Goal: Information Seeking & Learning: Learn about a topic

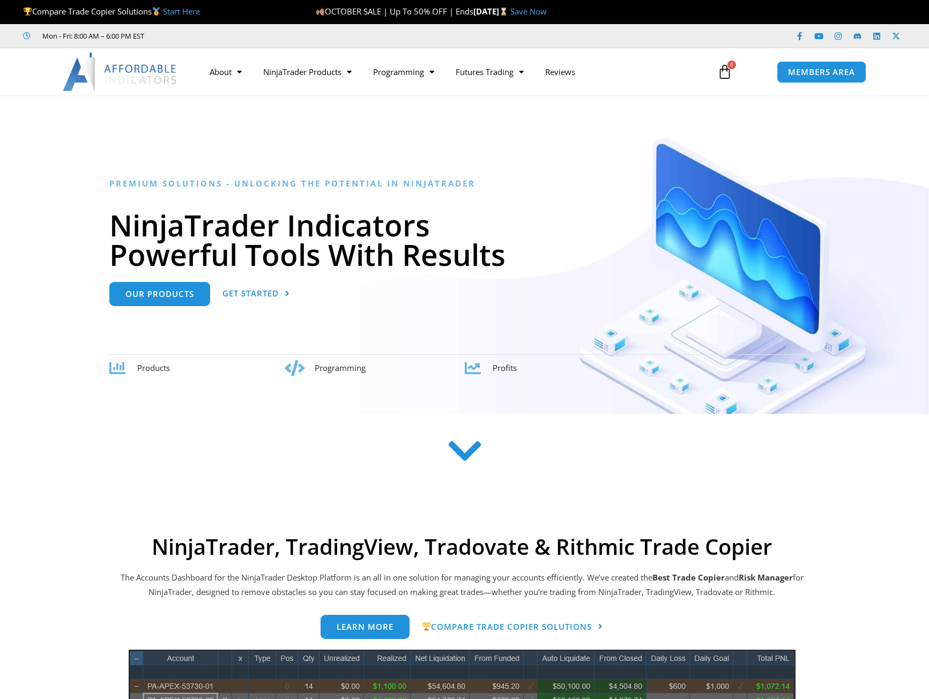
click at [156, 237] on h1 "NinjaTrader Indicators Powerful Tools With Results" at bounding box center [464, 239] width 711 height 59
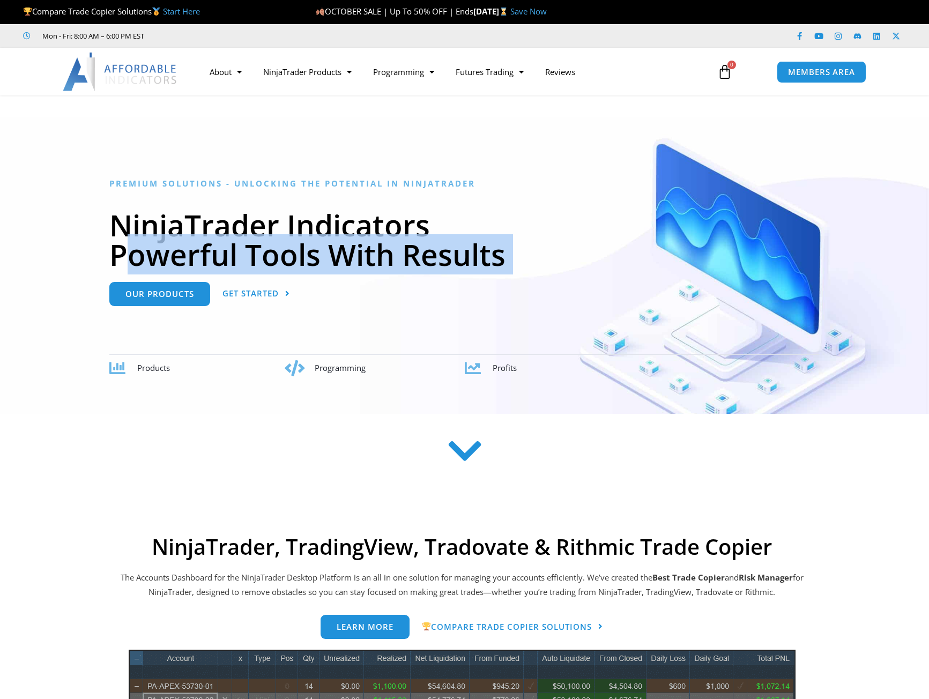
click at [156, 237] on h1 "NinjaTrader Indicators Powerful Tools With Results" at bounding box center [464, 239] width 711 height 59
click at [249, 238] on h1 "NinjaTrader Indicators Powerful Tools With Results" at bounding box center [464, 239] width 711 height 59
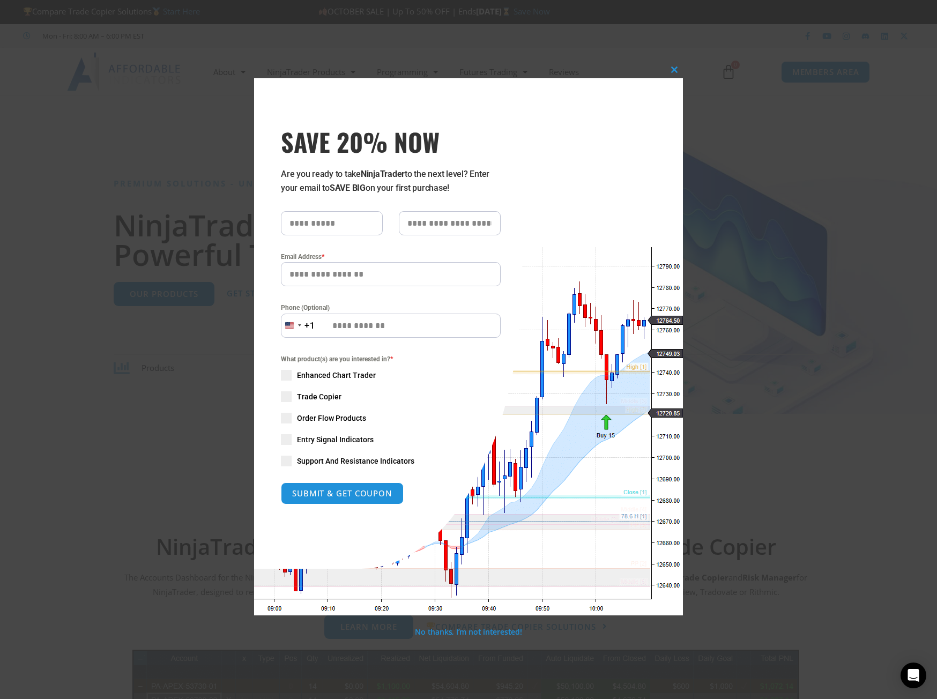
click at [285, 397] on span "SAVE 20% NOW popup" at bounding box center [286, 396] width 11 height 11
click at [677, 72] on span "SAVE 20% NOW popup" at bounding box center [674, 70] width 17 height 6
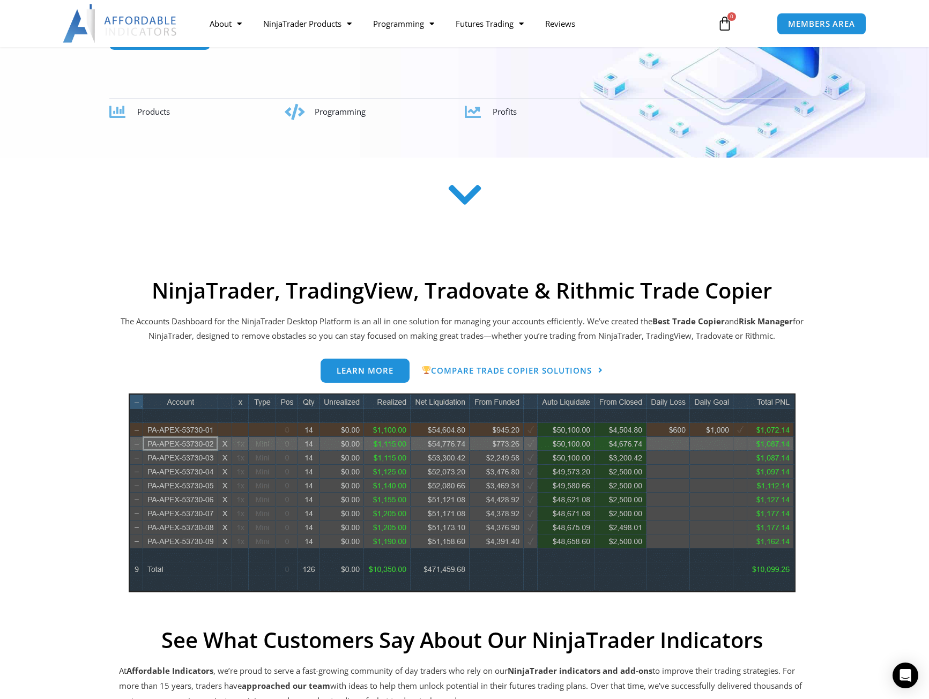
scroll to position [268, 0]
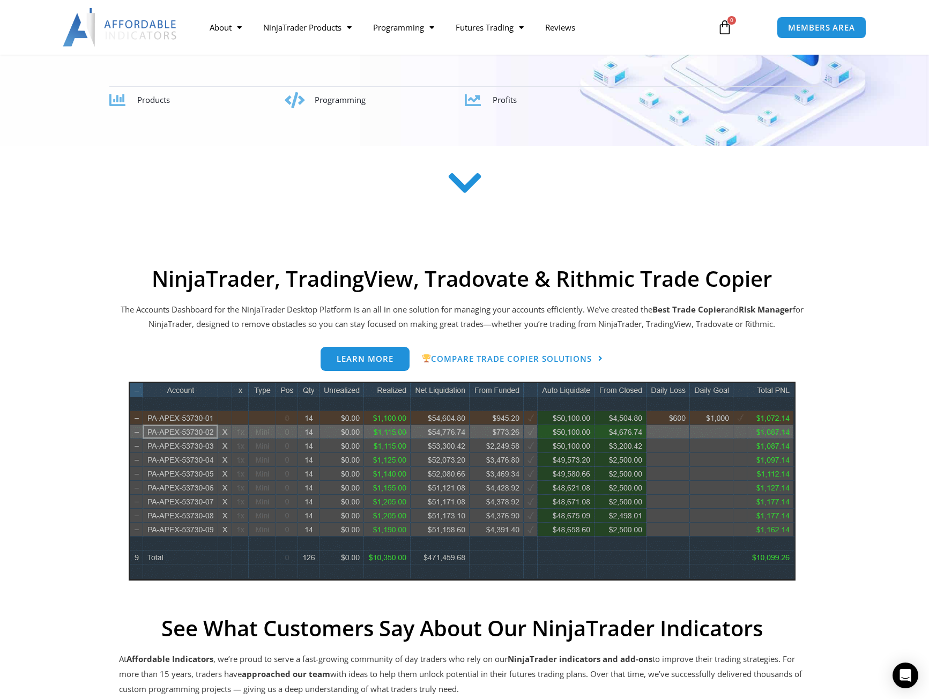
click at [220, 278] on h2 "NinjaTrader, TradingView, Tradovate & Rithmic Trade Copier" at bounding box center [462, 279] width 686 height 26
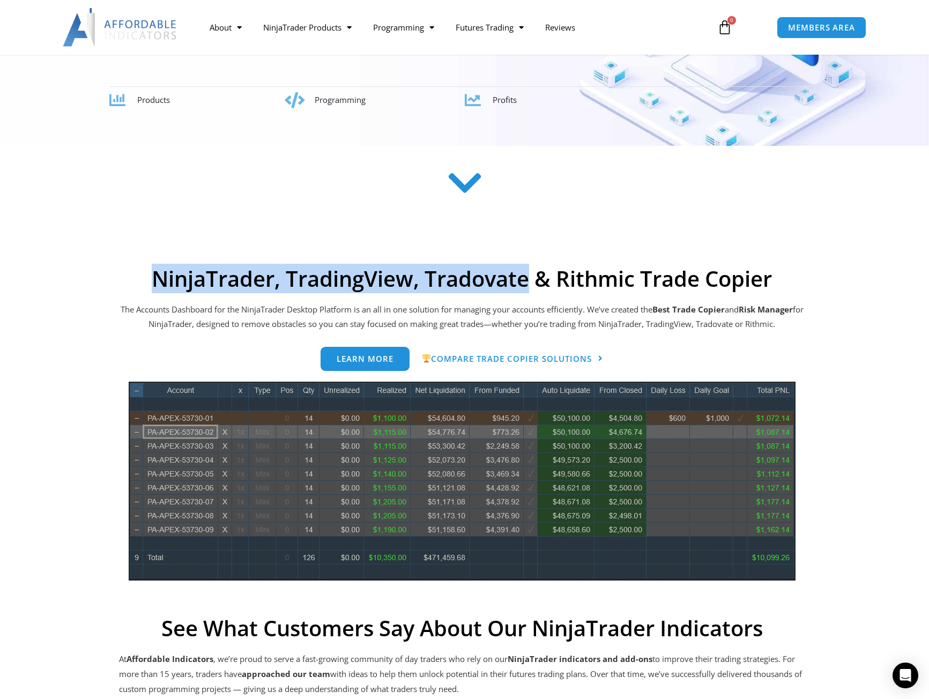
drag, startPoint x: 220, startPoint y: 278, endPoint x: 445, endPoint y: 276, distance: 224.7
click at [445, 276] on h2 "NinjaTrader, TradingView, Tradovate & Rithmic Trade Copier" at bounding box center [462, 279] width 686 height 26
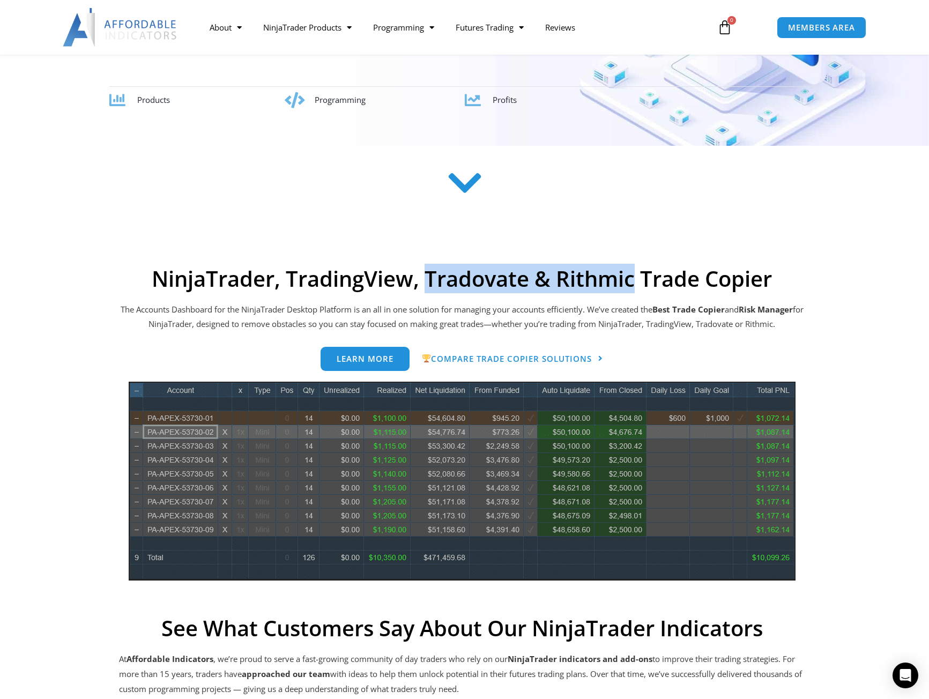
drag, startPoint x: 445, startPoint y: 276, endPoint x: 607, endPoint y: 275, distance: 162.0
click at [607, 275] on h2 "NinjaTrader, TradingView, Tradovate & Rithmic Trade Copier" at bounding box center [462, 279] width 686 height 26
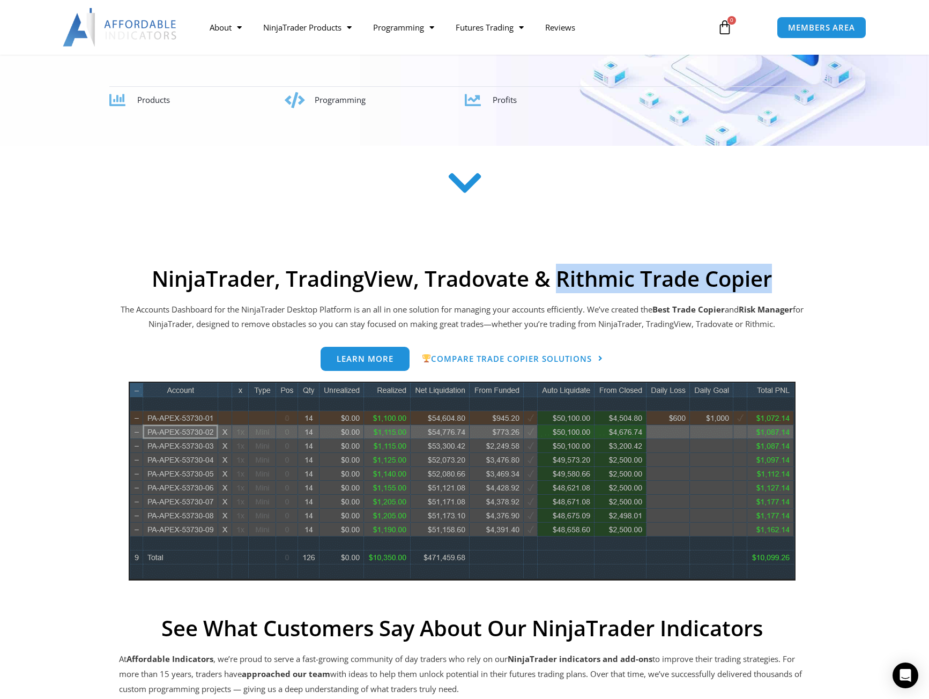
drag, startPoint x: 607, startPoint y: 275, endPoint x: 708, endPoint y: 273, distance: 100.8
click at [708, 273] on h2 "NinjaTrader, TradingView, Tradovate & Rithmic Trade Copier" at bounding box center [462, 279] width 686 height 26
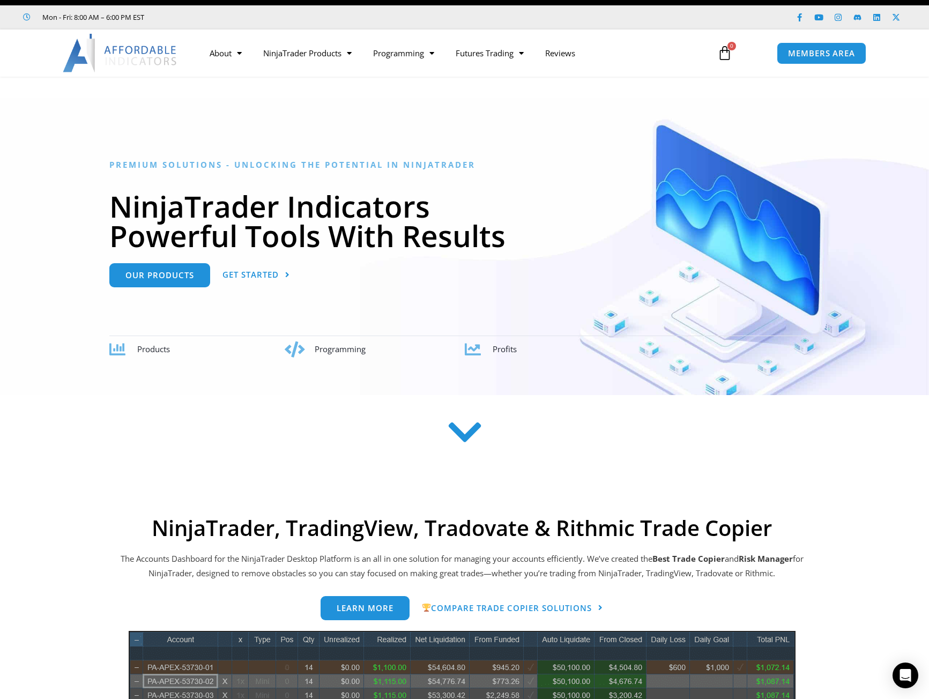
scroll to position [0, 0]
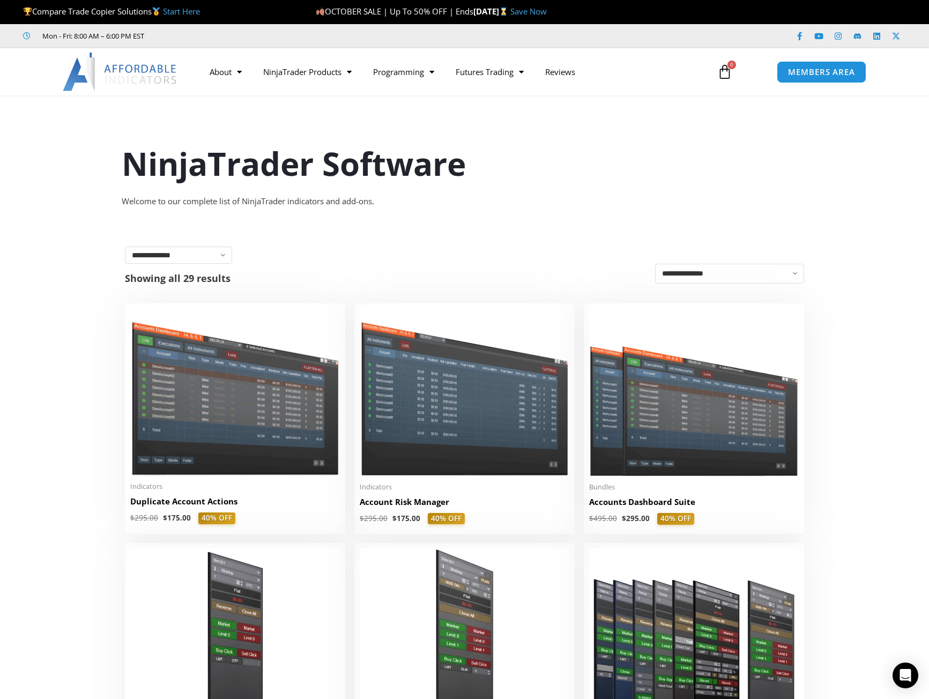
click at [173, 203] on div "Welcome to our complete list of NinjaTrader indicators and add-ons." at bounding box center [465, 201] width 686 height 15
click at [256, 204] on div "Welcome to our complete list of NinjaTrader indicators and add-ons." at bounding box center [465, 201] width 686 height 15
click at [235, 247] on div "**********" at bounding box center [464, 255] width 679 height 17
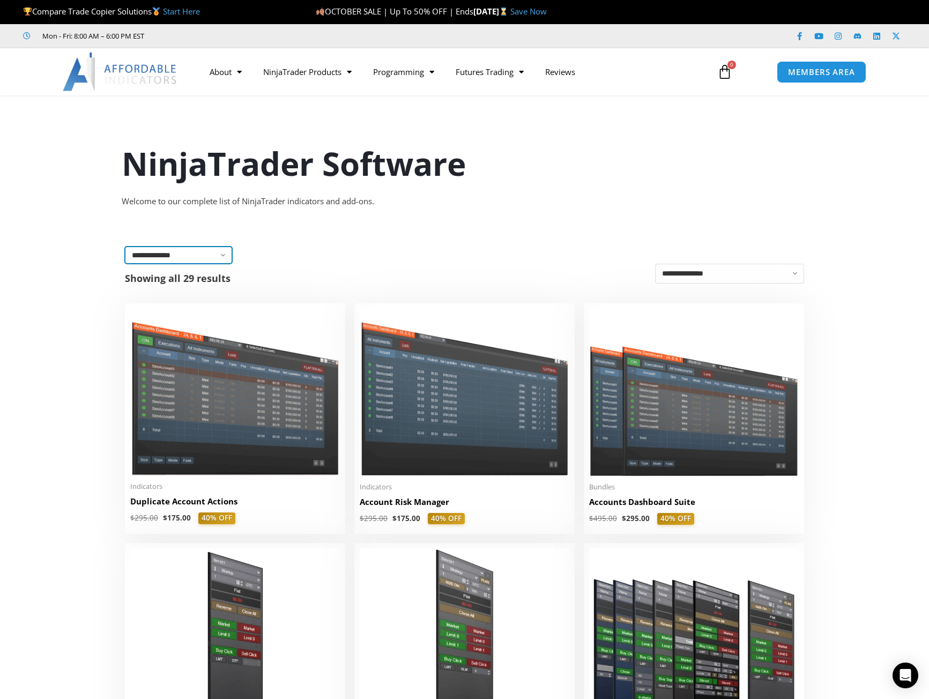
click at [223, 253] on select "**********" at bounding box center [178, 255] width 107 height 17
select select "**********"
click at [125, 247] on select "**********" at bounding box center [178, 255] width 107 height 17
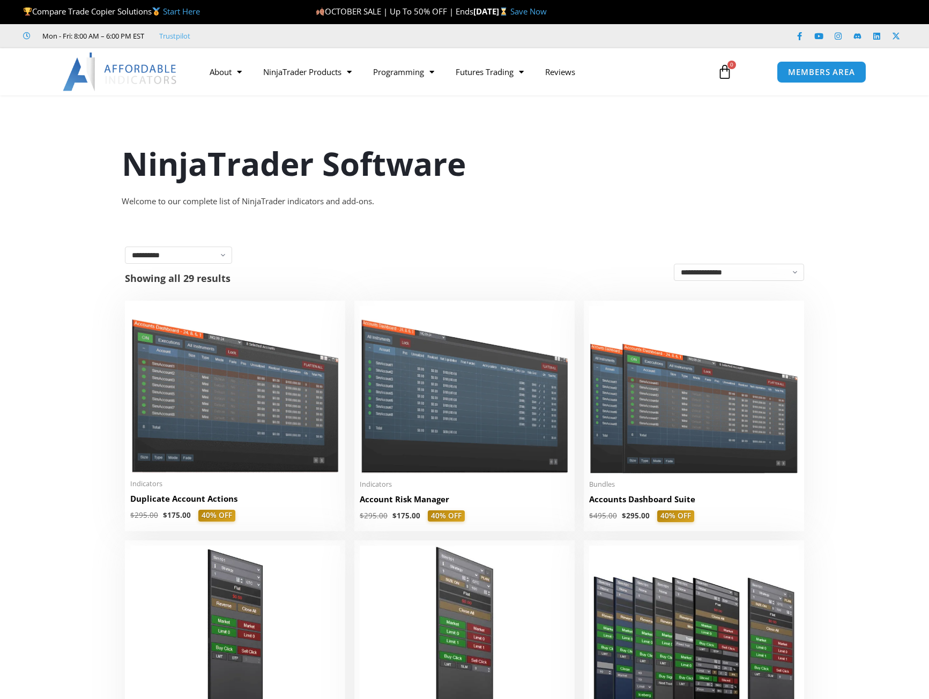
select select "**********"
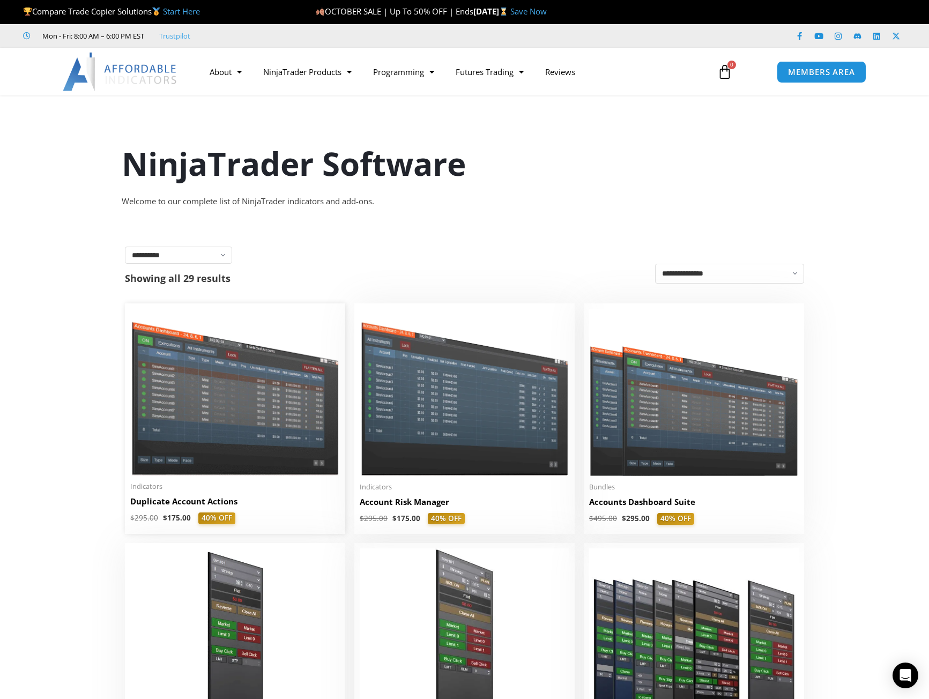
click at [245, 419] on img at bounding box center [235, 392] width 210 height 167
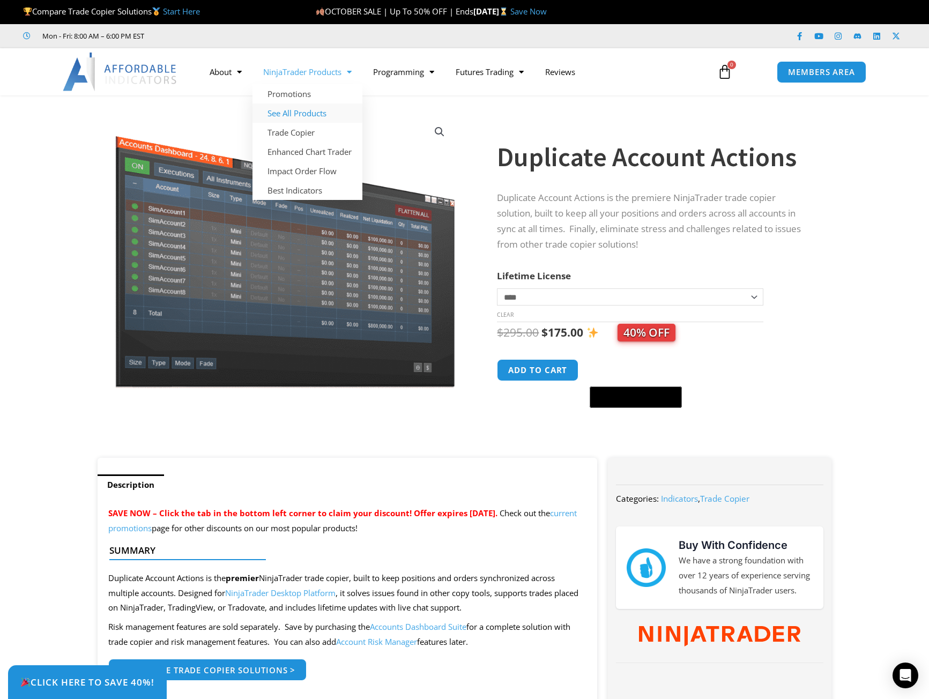
click at [314, 112] on link "See All Products" at bounding box center [308, 113] width 110 height 19
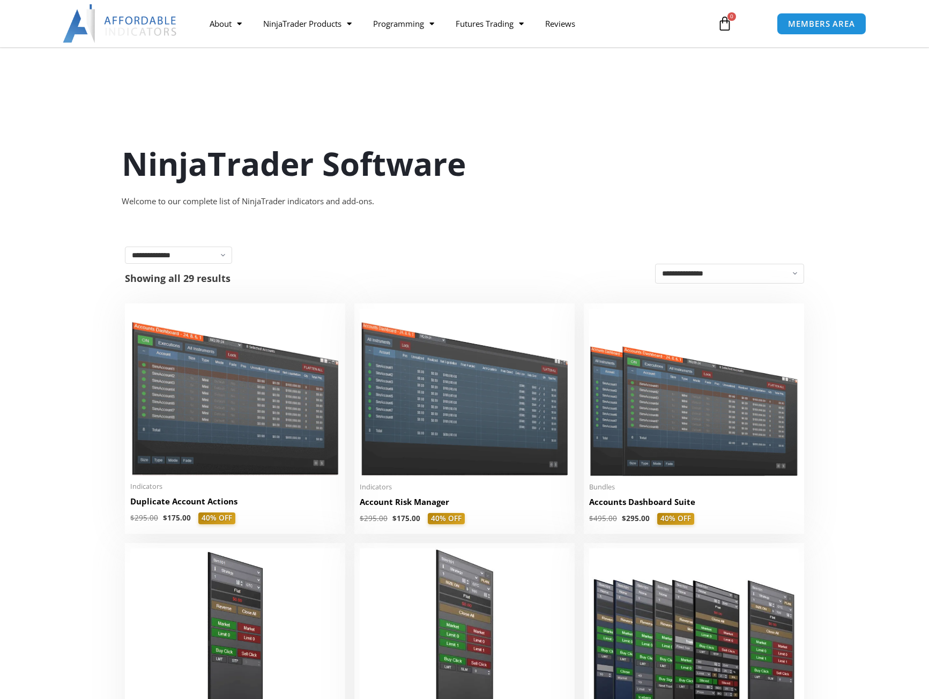
scroll to position [161, 0]
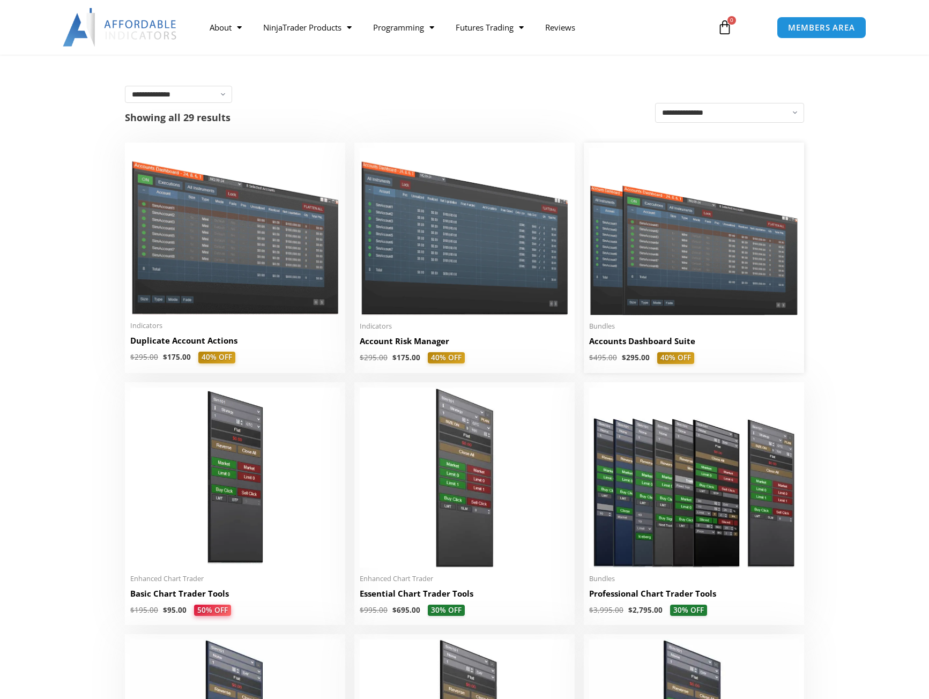
click at [646, 290] on img at bounding box center [694, 231] width 210 height 167
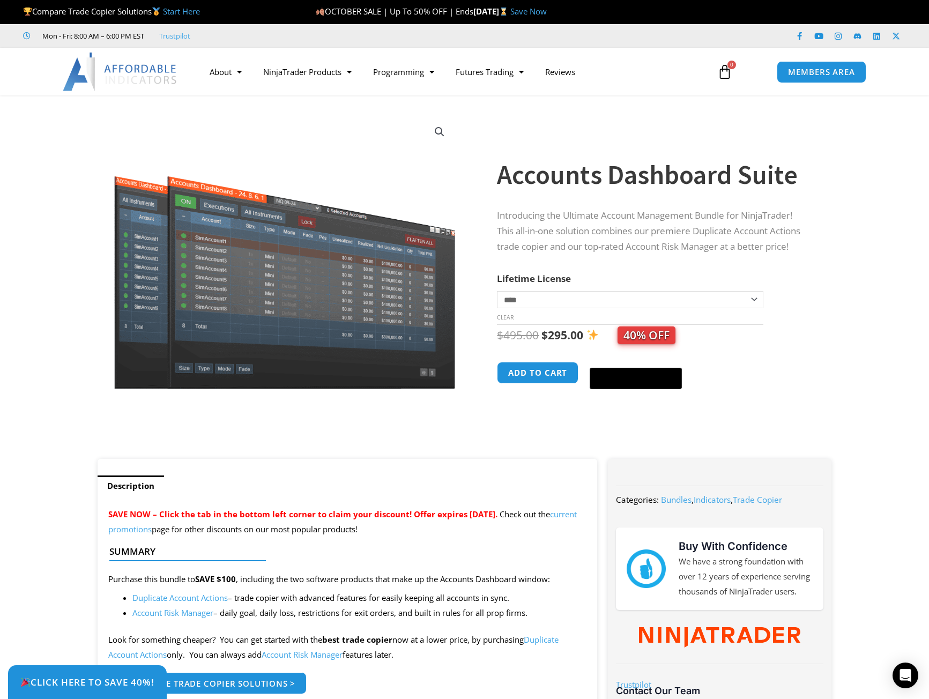
click at [508, 217] on p "Introducing the Ultimate Account Management Bundle for NinjaTrader! This all-in…" at bounding box center [653, 231] width 313 height 47
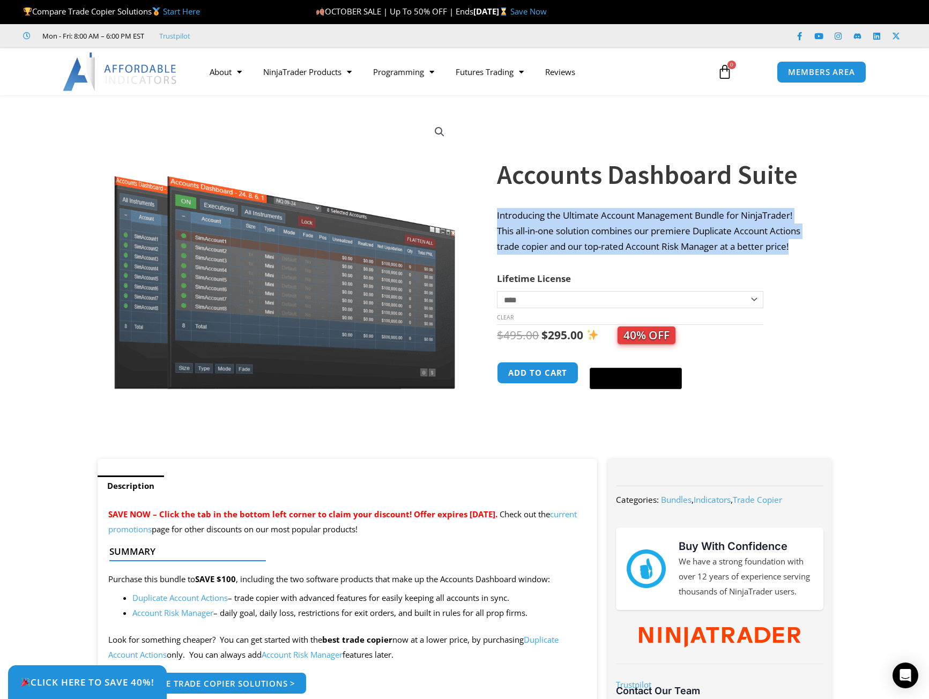
click at [508, 217] on p "Introducing the Ultimate Account Management Bundle for NinjaTrader! This all-in…" at bounding box center [653, 231] width 313 height 47
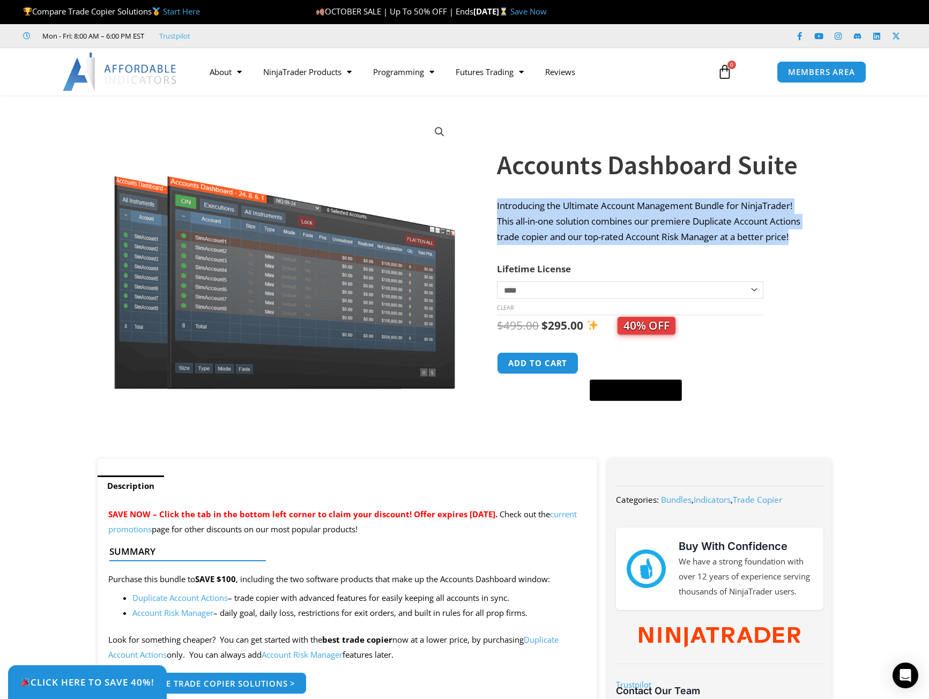
click at [625, 214] on p "Introducing the Ultimate Account Management Bundle for NinjaTrader! This all-in…" at bounding box center [653, 221] width 313 height 47
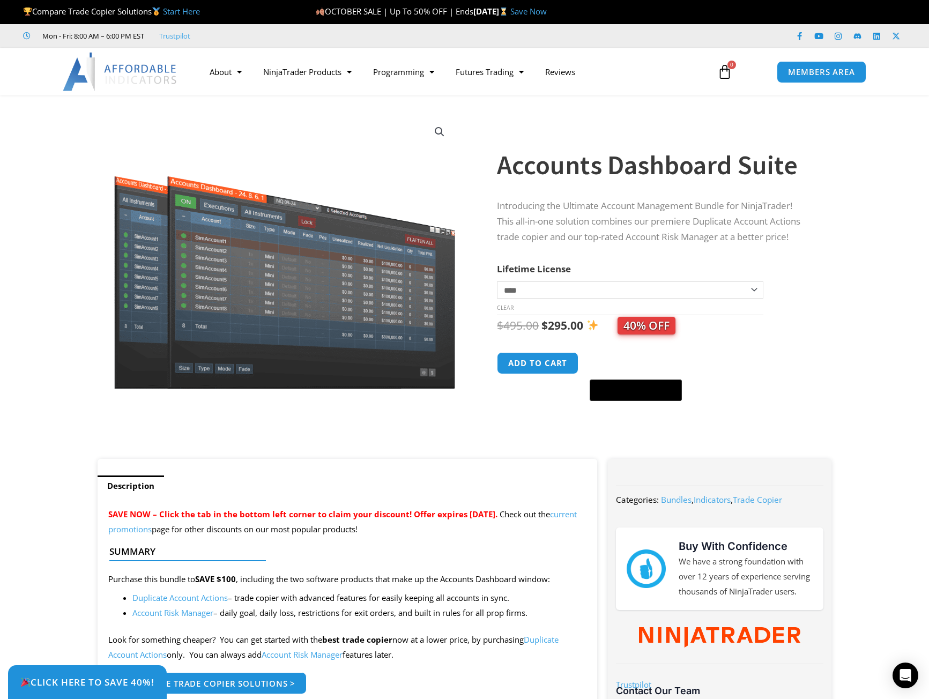
click at [513, 222] on p "Introducing the Ultimate Account Management Bundle for NinjaTrader! This all-in…" at bounding box center [653, 221] width 313 height 47
drag, startPoint x: 513, startPoint y: 222, endPoint x: 779, endPoint y: 224, distance: 266.0
click at [779, 224] on p "Introducing the Ultimate Account Management Bundle for NinjaTrader! This all-in…" at bounding box center [653, 221] width 313 height 47
click at [509, 238] on p "Introducing the Ultimate Account Management Bundle for NinjaTrader! This all-in…" at bounding box center [653, 221] width 313 height 47
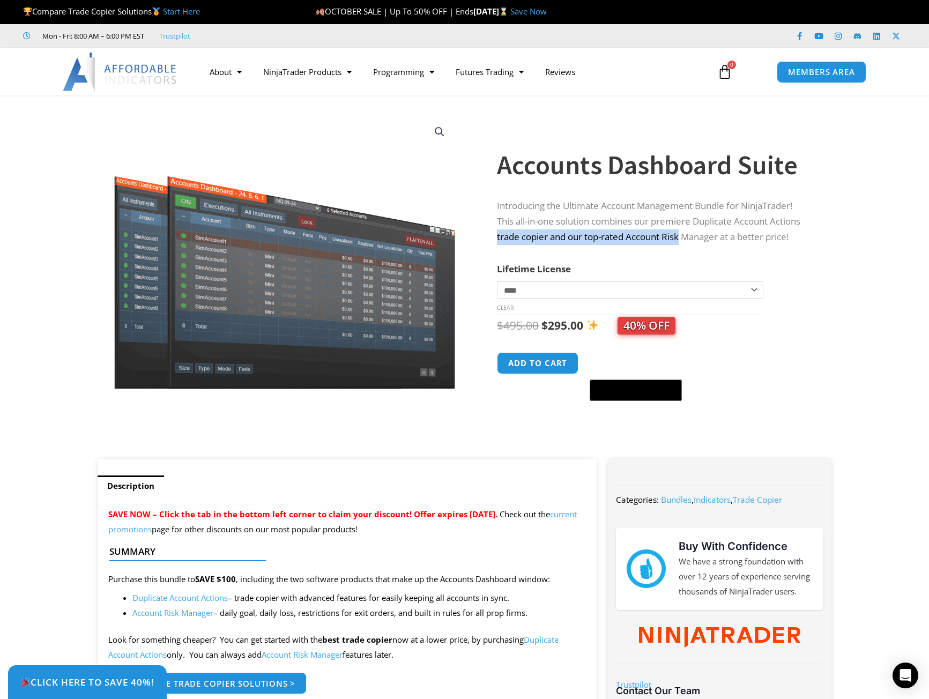
drag, startPoint x: 509, startPoint y: 238, endPoint x: 667, endPoint y: 237, distance: 157.7
click at [667, 237] on p "Introducing the Ultimate Account Management Bundle for NinjaTrader! This all-in…" at bounding box center [653, 221] width 313 height 47
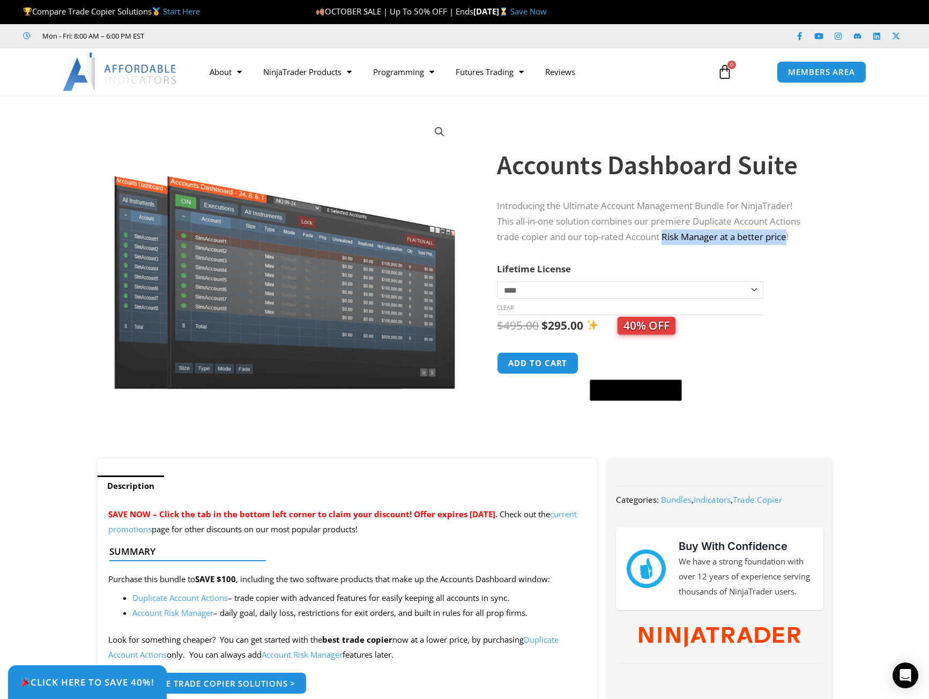
drag, startPoint x: 667, startPoint y: 237, endPoint x: 785, endPoint y: 235, distance: 117.5
click at [785, 235] on p "Introducing the Ultimate Account Management Bundle for NinjaTrader! This all-in…" at bounding box center [653, 221] width 313 height 47
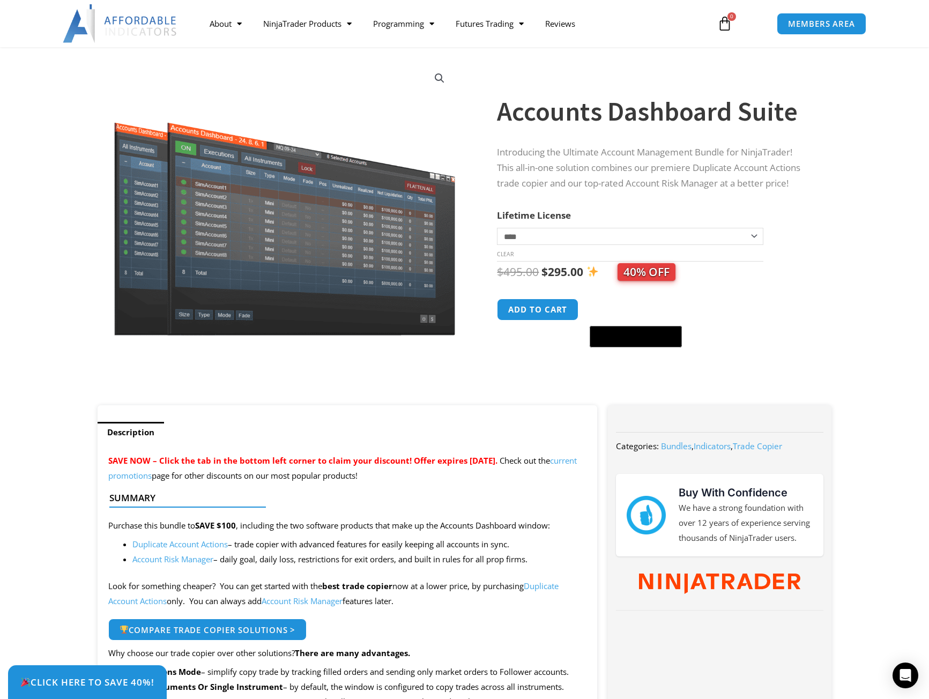
scroll to position [322, 0]
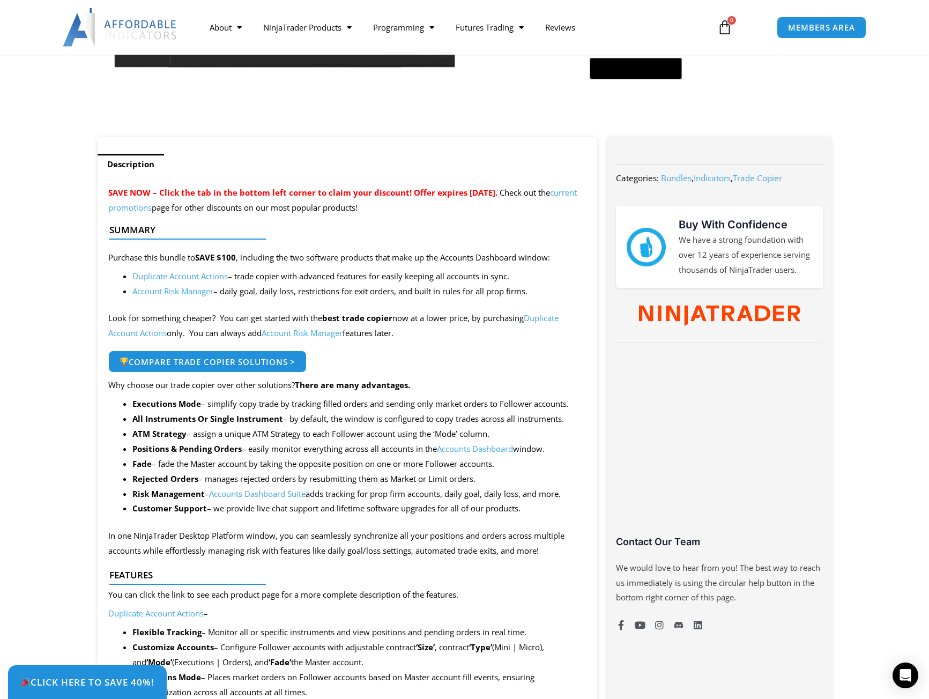
click at [142, 258] on div at bounding box center [343, 248] width 468 height 25
drag, startPoint x: 142, startPoint y: 258, endPoint x: 290, endPoint y: 259, distance: 148.0
click at [290, 259] on div at bounding box center [343, 248] width 468 height 25
click at [518, 263] on p "Purchase this bundle to SAVE $100 , including the two software products that ma…" at bounding box center [347, 257] width 479 height 15
click at [254, 278] on li "Duplicate Account Actions – trade copier with advanced features for easily keep…" at bounding box center [359, 276] width 455 height 15
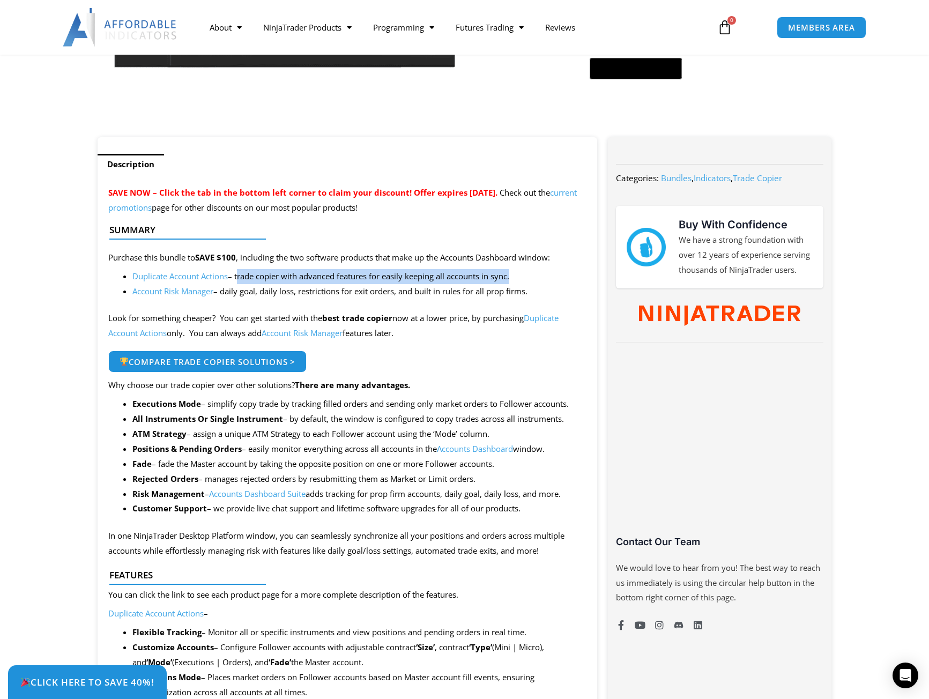
drag, startPoint x: 254, startPoint y: 278, endPoint x: 500, endPoint y: 280, distance: 246.7
click at [500, 280] on li "Duplicate Account Actions – trade copier with advanced features for easily keep…" at bounding box center [359, 276] width 455 height 15
click at [235, 293] on li "Account Risk Manager – daily goal, daily loss, restrictions for exit orders, an…" at bounding box center [359, 291] width 455 height 15
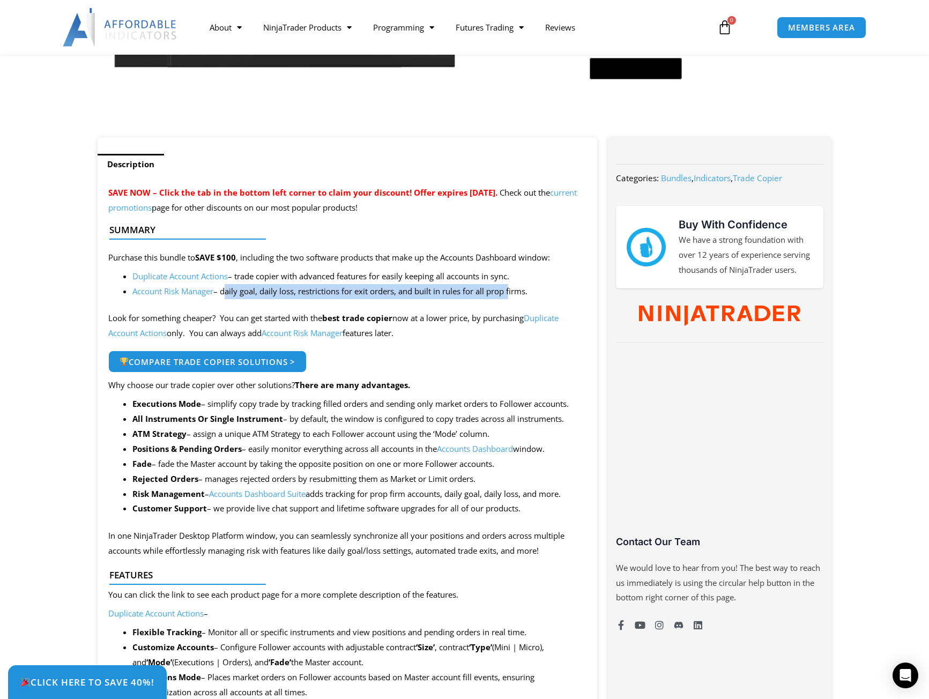
drag, startPoint x: 235, startPoint y: 293, endPoint x: 507, endPoint y: 292, distance: 271.9
click at [507, 292] on li "Account Risk Manager – daily goal, daily loss, restrictions for exit orders, an…" at bounding box center [359, 291] width 455 height 15
click at [114, 320] on p "Look for something cheaper? You can get started with the best trade copier now …" at bounding box center [347, 326] width 479 height 30
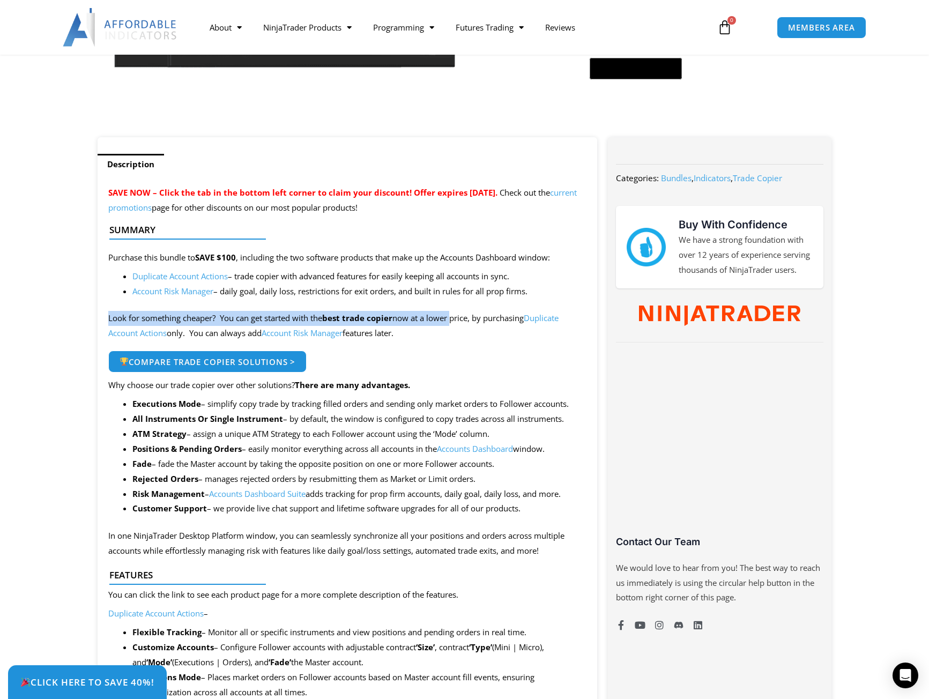
drag, startPoint x: 114, startPoint y: 320, endPoint x: 433, endPoint y: 320, distance: 318.6
click at [433, 320] on p "Look for something cheaper? You can get started with the best trade copier now …" at bounding box center [347, 326] width 479 height 30
click at [409, 319] on p "Look for something cheaper? You can get started with the best trade copier now …" at bounding box center [347, 326] width 479 height 30
drag, startPoint x: 409, startPoint y: 319, endPoint x: 481, endPoint y: 319, distance: 71.9
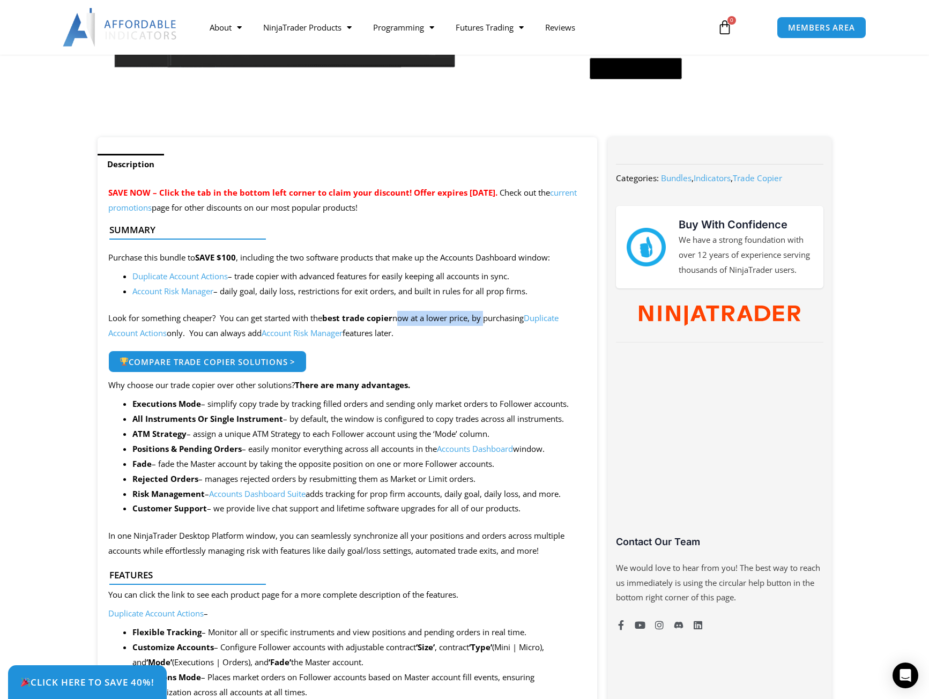
click at [481, 319] on p "Look for something cheaper? You can get started with the best trade copier now …" at bounding box center [347, 326] width 479 height 30
click at [200, 334] on p "Look for something cheaper? You can get started with the best trade copier now …" at bounding box center [347, 326] width 479 height 30
drag, startPoint x: 200, startPoint y: 334, endPoint x: 449, endPoint y: 339, distance: 248.9
click at [449, 339] on p "Look for something cheaper? You can get started with the best trade copier now …" at bounding box center [347, 326] width 479 height 30
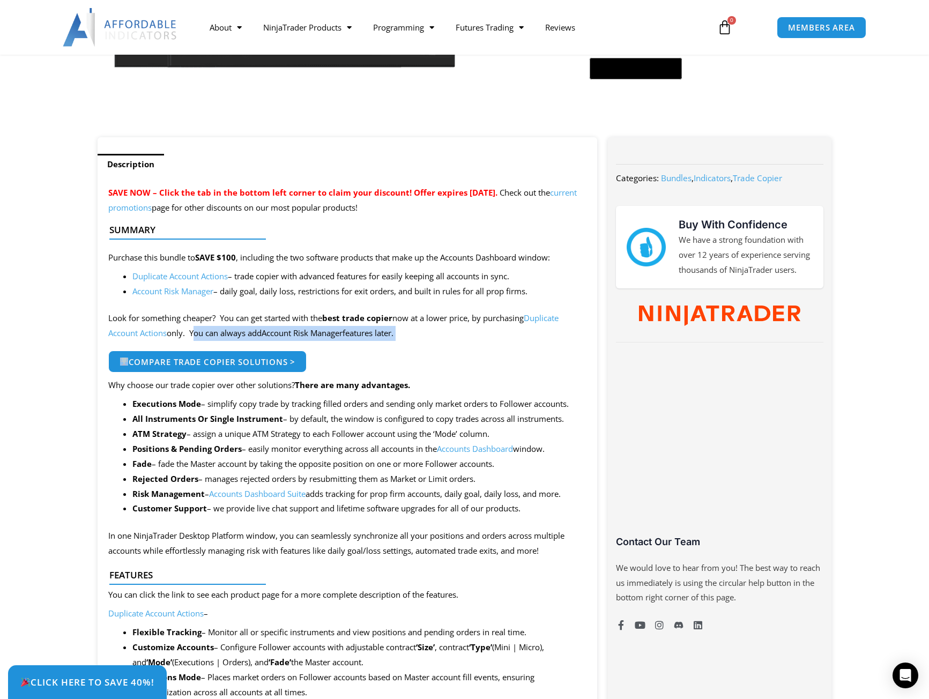
click at [449, 339] on p "Look for something cheaper? You can get started with the best trade copier now …" at bounding box center [347, 326] width 479 height 30
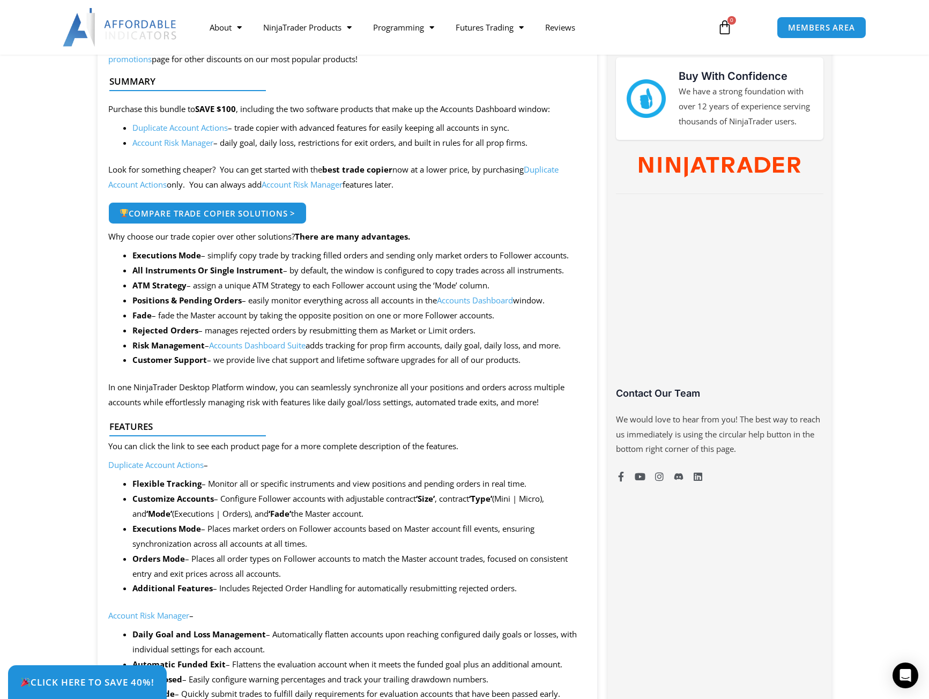
scroll to position [483, 0]
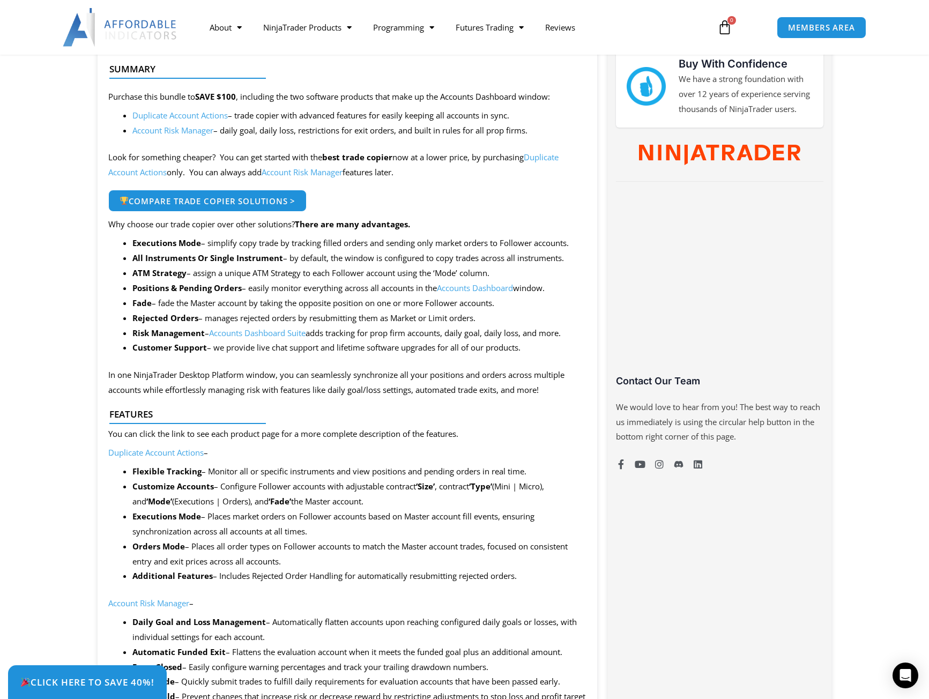
click at [142, 246] on strong "Executions Mode" at bounding box center [166, 243] width 69 height 11
drag, startPoint x: 142, startPoint y: 246, endPoint x: 573, endPoint y: 242, distance: 430.7
click at [573, 242] on li "Executions Mode – simplify copy trade by tracking filled orders and sending onl…" at bounding box center [359, 243] width 455 height 15
click at [166, 258] on strong "All Instruments Or Single Instrument" at bounding box center [207, 258] width 151 height 11
drag, startPoint x: 166, startPoint y: 258, endPoint x: 249, endPoint y: 258, distance: 83.1
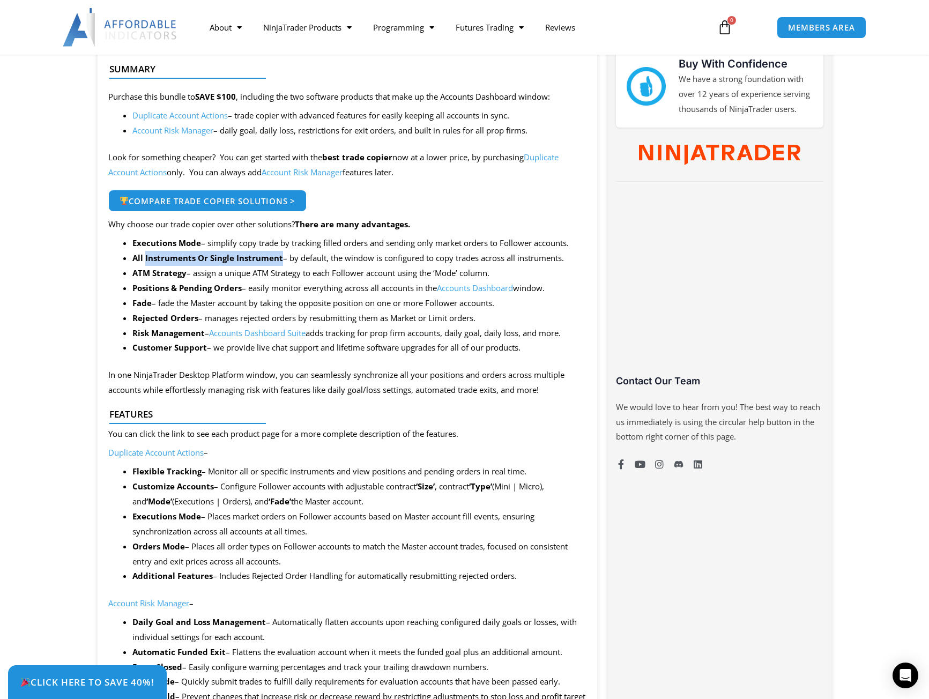
click at [249, 258] on strong "All Instruments Or Single Instrument" at bounding box center [207, 258] width 151 height 11
click at [174, 271] on b "ATM Strategy" at bounding box center [159, 273] width 54 height 11
drag, startPoint x: 174, startPoint y: 271, endPoint x: 479, endPoint y: 276, distance: 304.6
click at [479, 276] on li "ATM Strategy – assign a unique ATM Strategy to each Follower account using the …" at bounding box center [359, 273] width 455 height 15
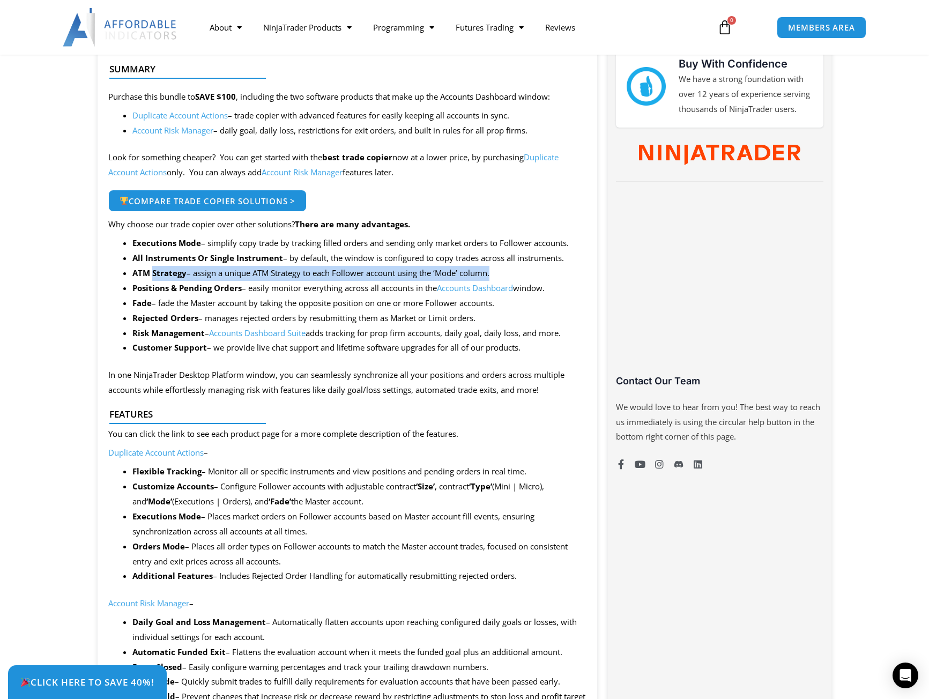
click at [479, 276] on li "ATM Strategy – assign a unique ATM Strategy to each Follower account using the …" at bounding box center [359, 273] width 455 height 15
click at [143, 288] on strong "Positions & Pending Orders" at bounding box center [186, 288] width 109 height 11
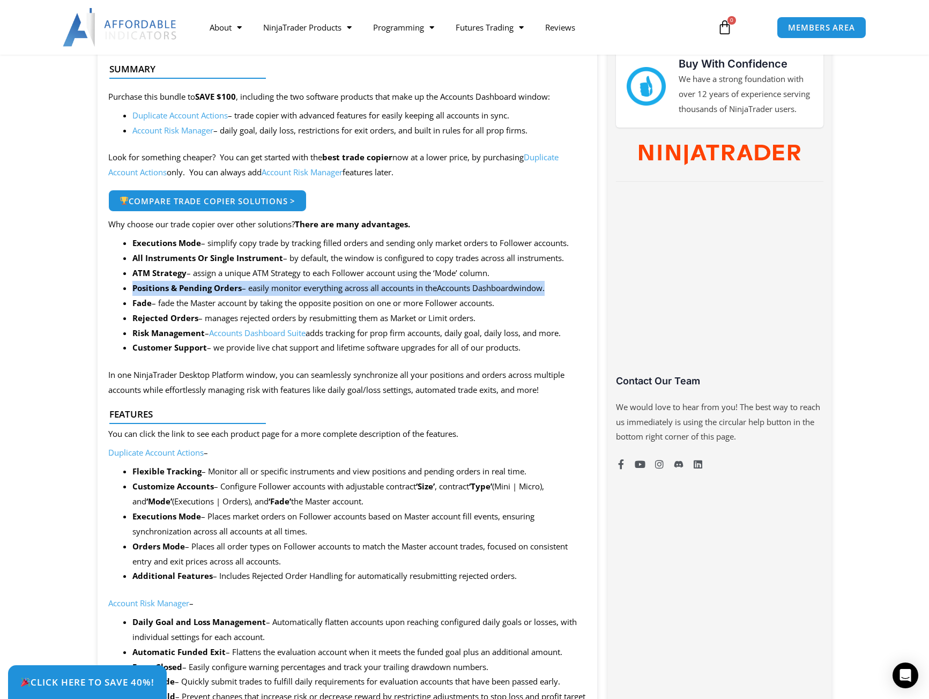
click at [143, 289] on strong "Positions & Pending Orders" at bounding box center [186, 288] width 109 height 11
click at [157, 294] on li "Positions & Pending Orders – easily monitor everything across all accounts in t…" at bounding box center [359, 288] width 455 height 15
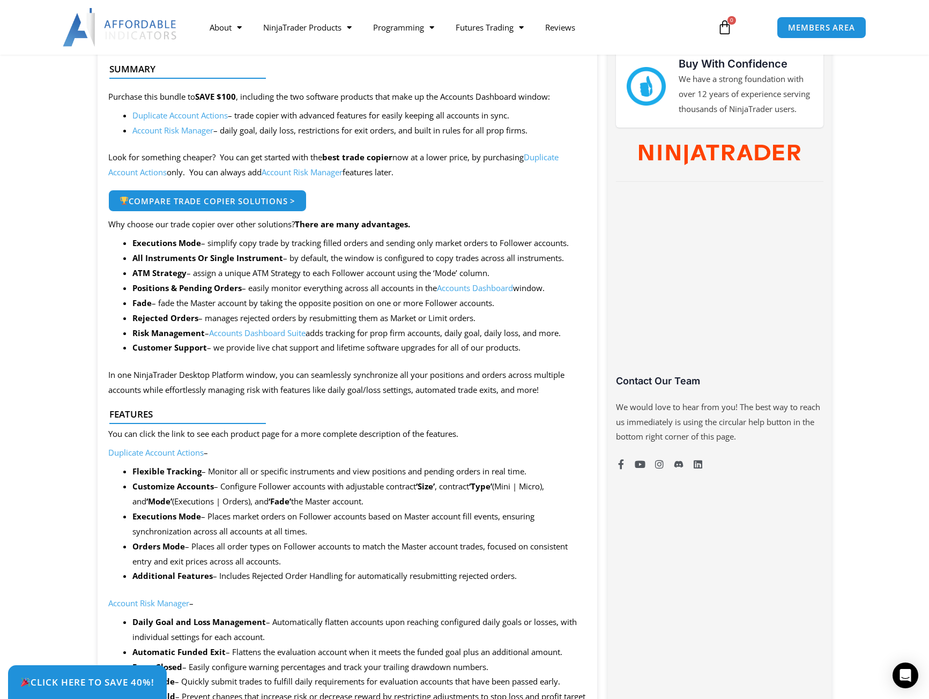
click at [158, 296] on li "Fade – fade the Master account by taking the opposite position on one or more F…" at bounding box center [359, 303] width 455 height 15
drag, startPoint x: 158, startPoint y: 296, endPoint x: 269, endPoint y: 303, distance: 111.2
click at [269, 303] on li "Fade – fade the Master account by taking the opposite position on one or more F…" at bounding box center [359, 303] width 455 height 15
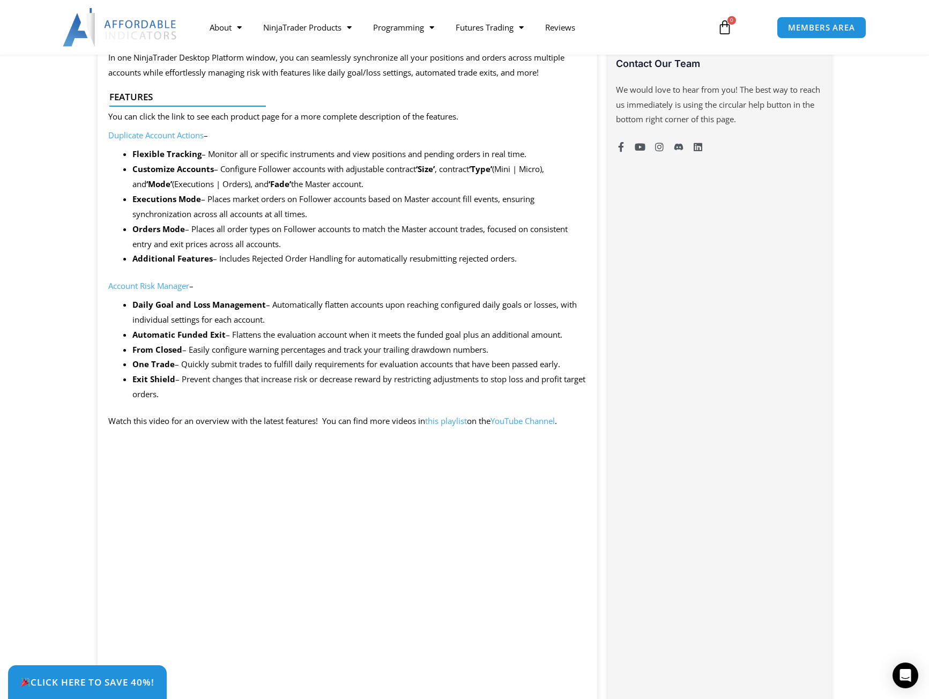
scroll to position [804, 0]
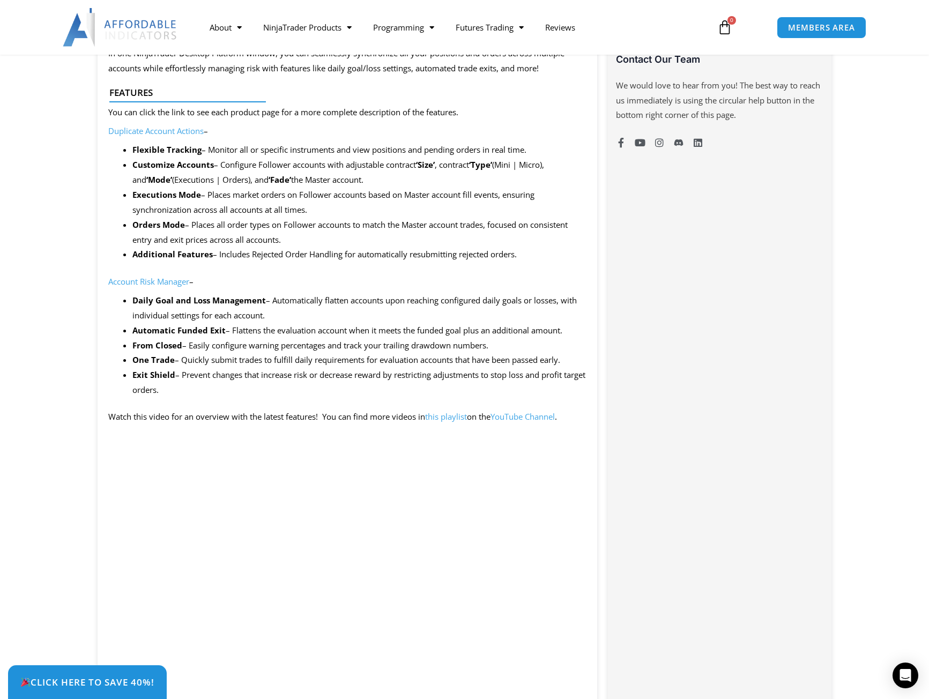
click at [151, 299] on strong "Daily Goal and Loss Management" at bounding box center [199, 300] width 134 height 11
drag, startPoint x: 151, startPoint y: 299, endPoint x: 400, endPoint y: 304, distance: 249.4
click at [400, 304] on li "Daily Goal and Loss Management – Automatically flatten accounts upon reaching c…" at bounding box center [359, 308] width 455 height 30
click at [377, 305] on li "Daily Goal and Loss Management – Automatically flatten accounts upon reaching c…" at bounding box center [359, 308] width 455 height 30
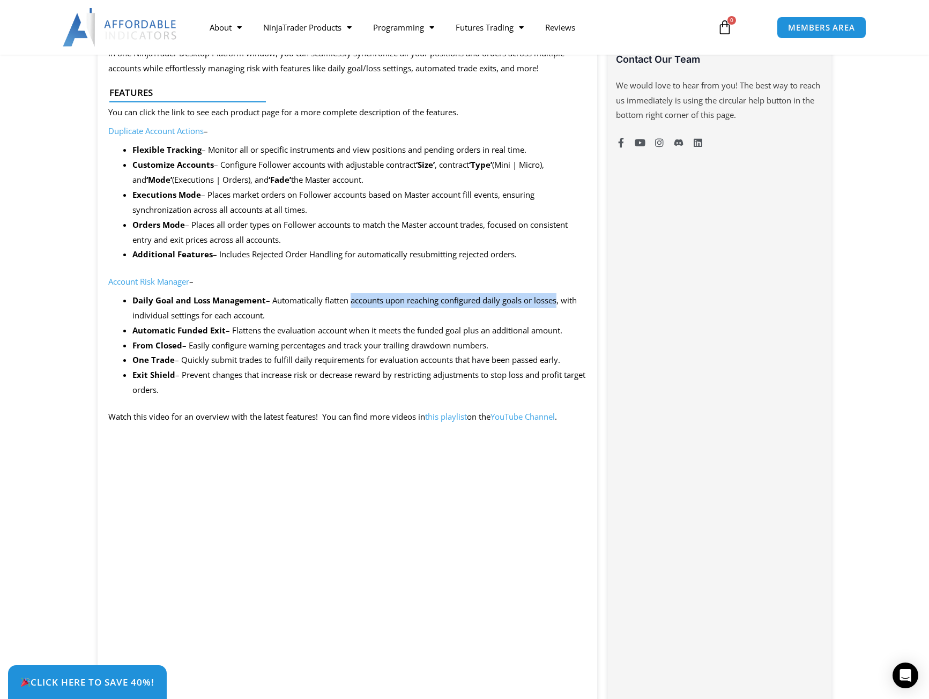
drag, startPoint x: 377, startPoint y: 305, endPoint x: 556, endPoint y: 299, distance: 179.2
click at [556, 299] on li "Daily Goal and Loss Management – Automatically flatten accounts upon reaching c…" at bounding box center [359, 308] width 455 height 30
click at [145, 315] on li "Daily Goal and Loss Management – Automatically flatten accounts upon reaching c…" at bounding box center [359, 308] width 455 height 30
drag, startPoint x: 143, startPoint y: 316, endPoint x: 265, endPoint y: 315, distance: 122.3
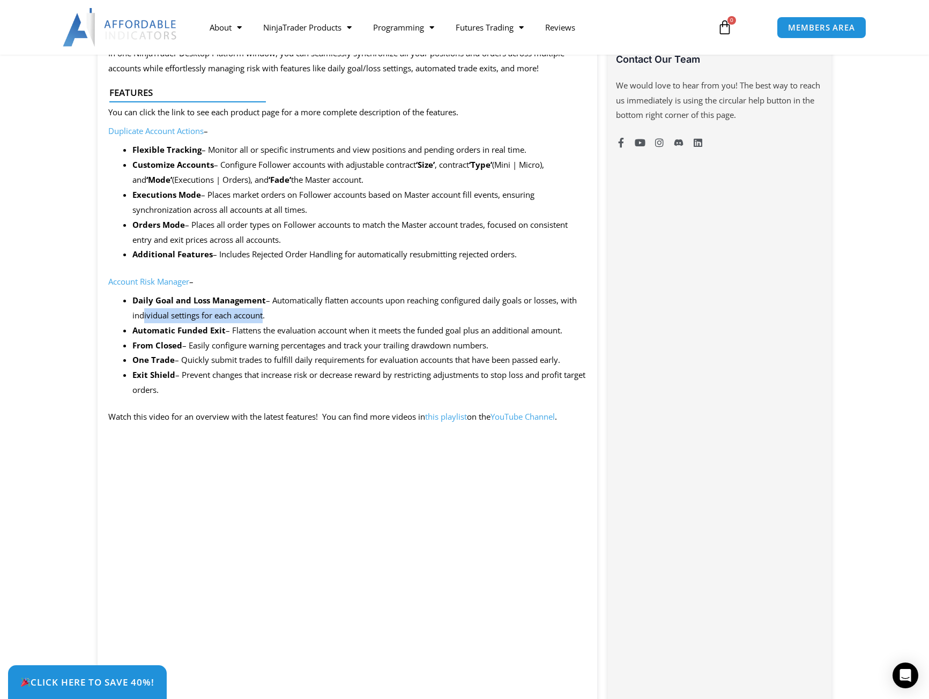
click at [265, 315] on li "Daily Goal and Loss Management – Automatically flatten accounts upon reaching c…" at bounding box center [359, 308] width 455 height 30
drag, startPoint x: 265, startPoint y: 315, endPoint x: 260, endPoint y: 323, distance: 9.7
click at [265, 315] on li "Daily Goal and Loss Management – Automatically flatten accounts upon reaching c…" at bounding box center [359, 308] width 455 height 30
click at [142, 331] on strong "Automatic Funded Exit" at bounding box center [178, 330] width 93 height 11
drag, startPoint x: 142, startPoint y: 331, endPoint x: 217, endPoint y: 329, distance: 75.1
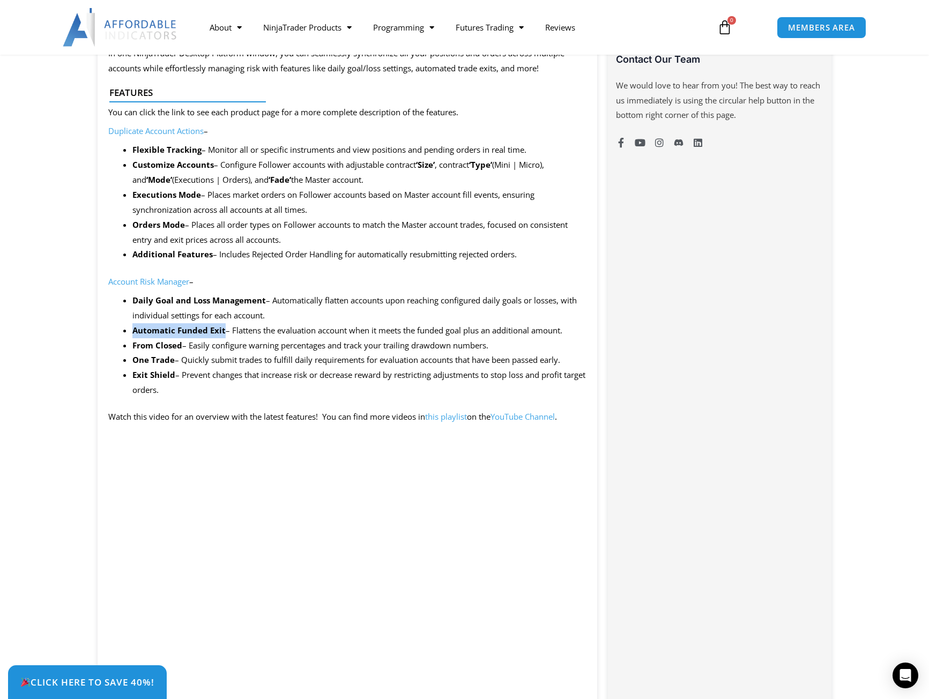
click at [217, 329] on strong "Automatic Funded Exit" at bounding box center [178, 330] width 93 height 11
drag, startPoint x: 231, startPoint y: 329, endPoint x: 558, endPoint y: 333, distance: 327.2
click at [558, 333] on li "Automatic Funded Exit – Flattens the evaluation account when it meets the funde…" at bounding box center [359, 330] width 455 height 15
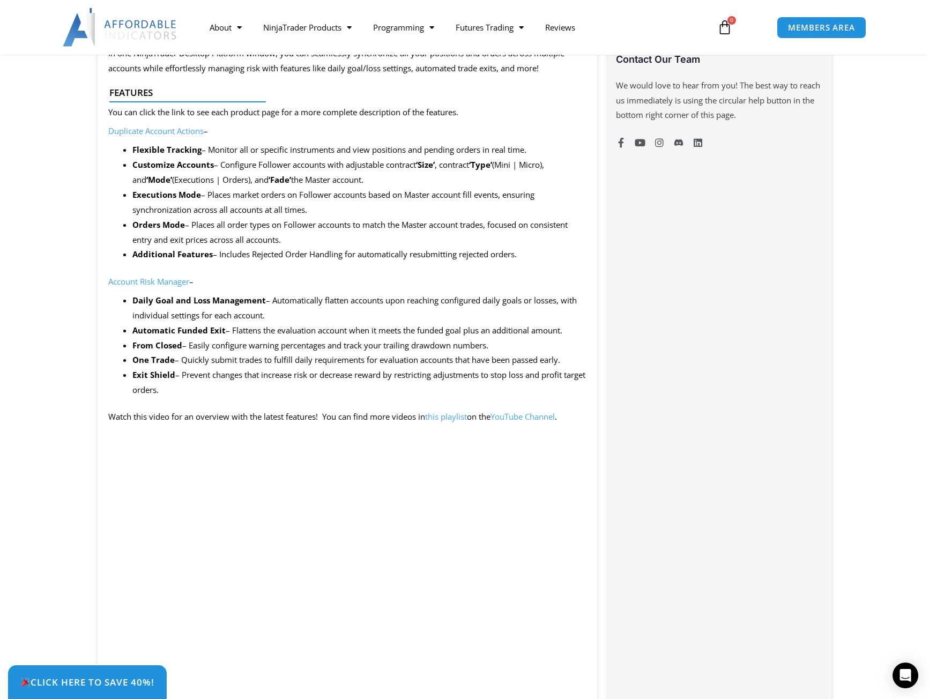
click at [139, 346] on strong "From Closed" at bounding box center [157, 345] width 50 height 11
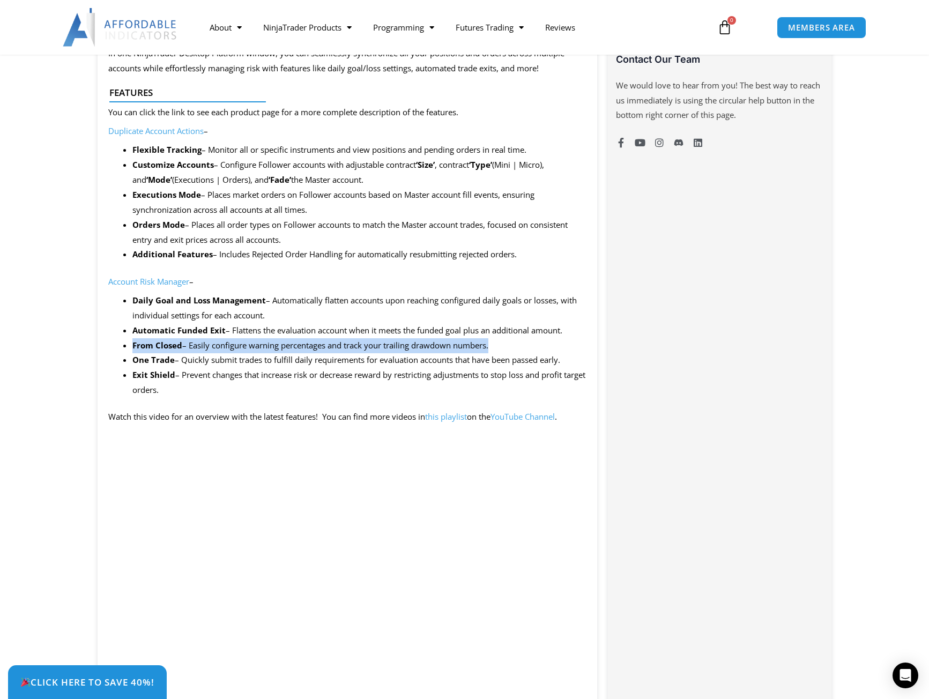
drag, startPoint x: 139, startPoint y: 346, endPoint x: 504, endPoint y: 343, distance: 364.2
click at [504, 343] on li "From Closed – Easily configure warning percentages and track your trailing draw…" at bounding box center [359, 345] width 455 height 15
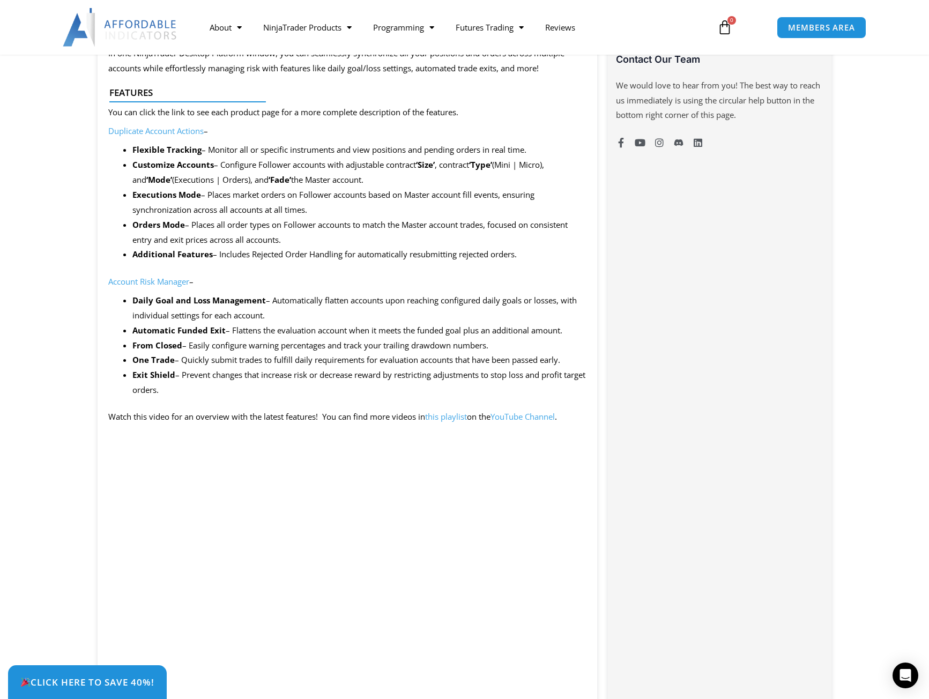
click at [190, 357] on li "One Trade – Quickly submit trades to fulfill daily requirements for evaluation …" at bounding box center [359, 360] width 455 height 15
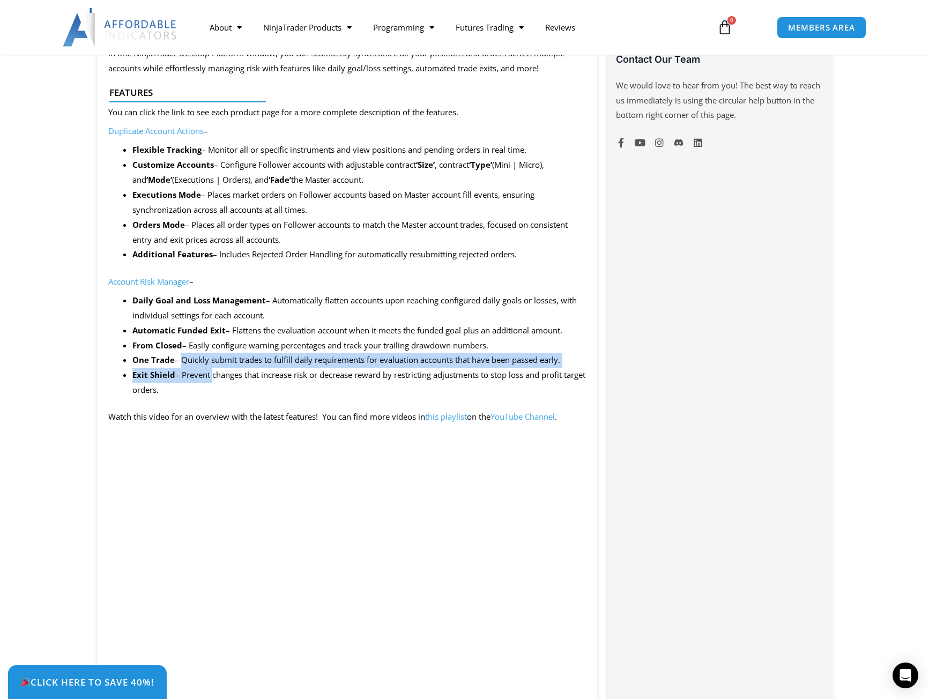
drag, startPoint x: 190, startPoint y: 357, endPoint x: 210, endPoint y: 370, distance: 23.9
click at [210, 370] on ul "Daily Goal and Loss Management – Automatically flatten accounts upon reaching c…" at bounding box center [359, 345] width 455 height 105
click at [210, 370] on li "Exit Shield – Prevent changes that increase risk or decrease reward by restrict…" at bounding box center [359, 383] width 455 height 30
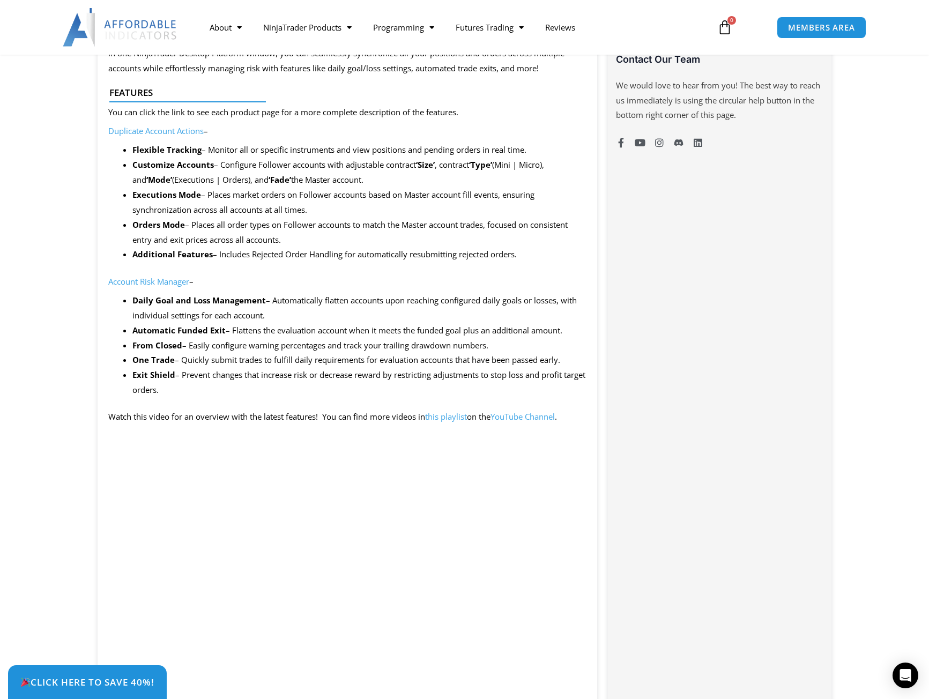
click at [134, 376] on strong "Exit Shield" at bounding box center [153, 375] width 43 height 11
drag, startPoint x: 134, startPoint y: 376, endPoint x: 166, endPoint y: 378, distance: 32.7
click at [166, 378] on strong "Exit Shield" at bounding box center [153, 375] width 43 height 11
drag, startPoint x: 225, startPoint y: 379, endPoint x: 379, endPoint y: 375, distance: 154.5
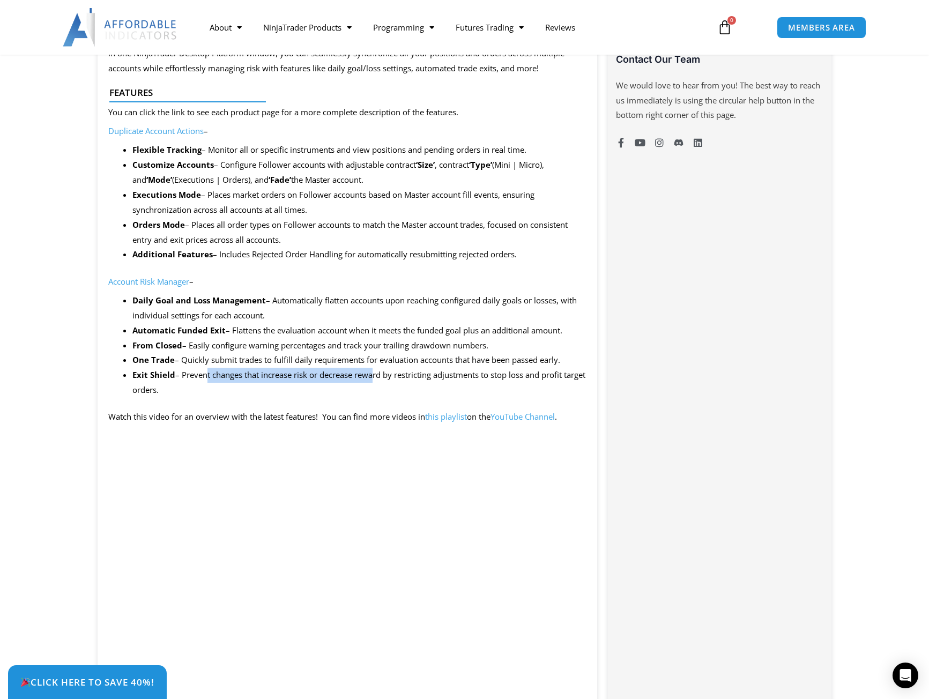
click at [379, 375] on li "Exit Shield – Prevent changes that increase risk or decrease reward by restrict…" at bounding box center [359, 383] width 455 height 30
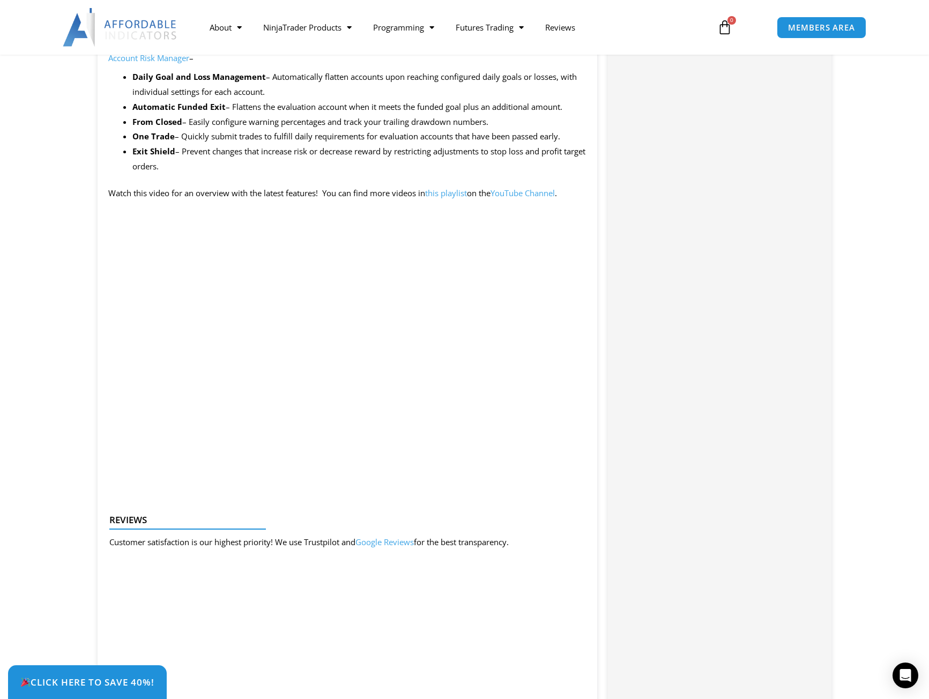
scroll to position [1073, 0]
